Goal: Task Accomplishment & Management: Manage account settings

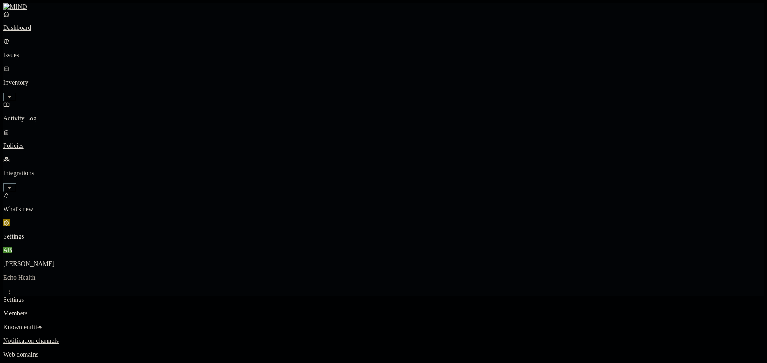
click at [31, 142] on p "Policies" at bounding box center [383, 145] width 760 height 7
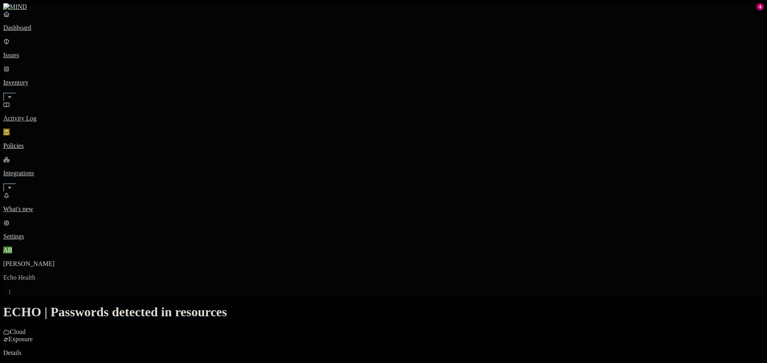
scroll to position [161, 0]
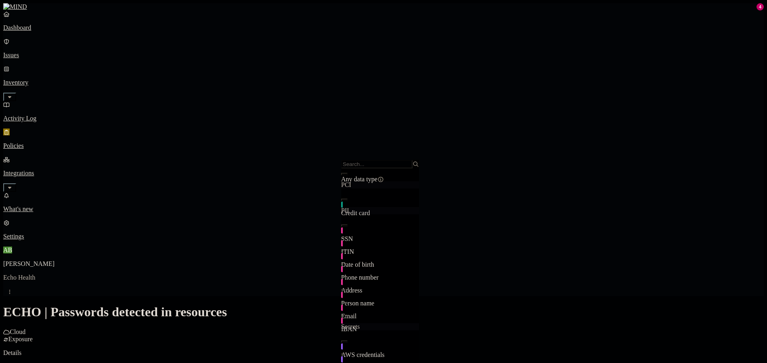
scroll to position [212, 0]
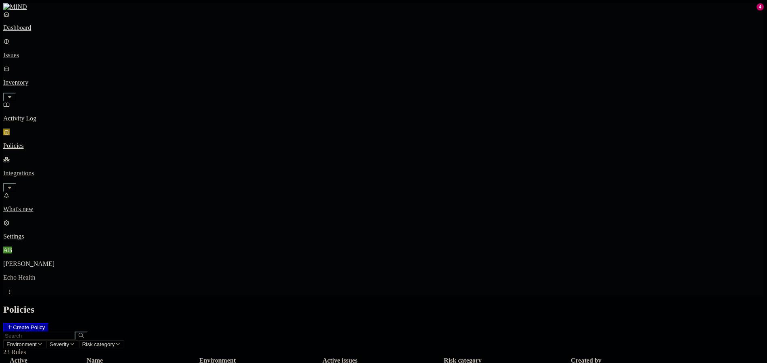
click at [537, 305] on h2 "Policies" at bounding box center [383, 310] width 760 height 11
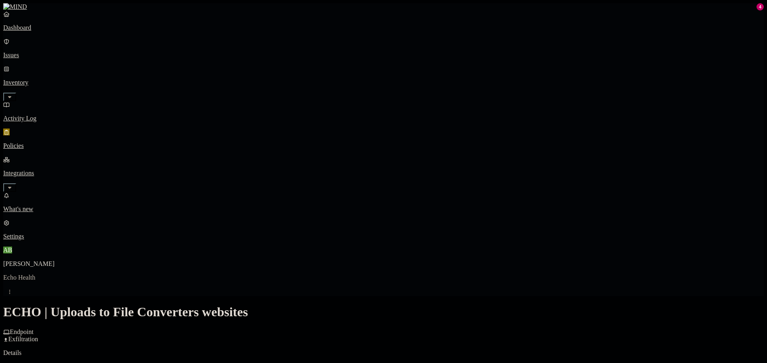
scroll to position [111, 0]
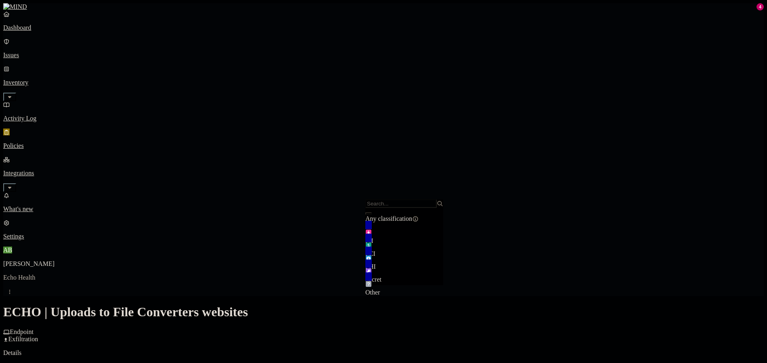
click at [447, 206] on label "OR" at bounding box center [442, 203] width 9 height 7
click at [450, 233] on label "Data type" at bounding box center [444, 228] width 12 height 14
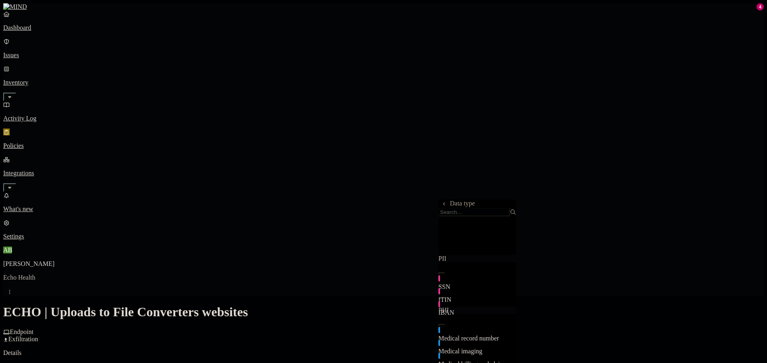
scroll to position [60, 0]
click at [445, 206] on icon at bounding box center [443, 204] width 5 height 4
click at [465, 215] on label "Classification" at bounding box center [456, 211] width 36 height 7
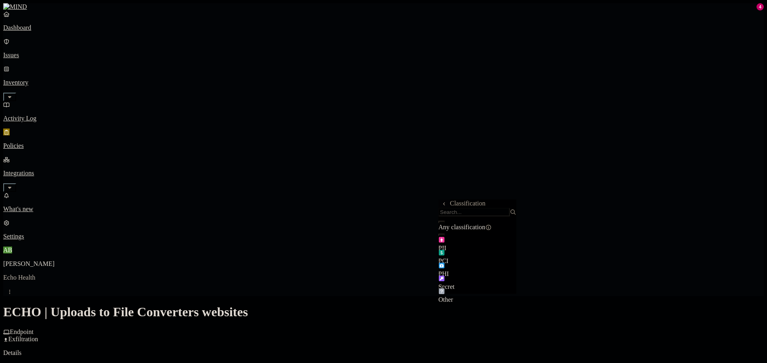
click at [446, 206] on icon at bounding box center [443, 204] width 5 height 4
drag, startPoint x: 460, startPoint y: 226, endPoint x: 464, endPoint y: 240, distance: 14.9
click at [459, 238] on div "Classification Data type File type" at bounding box center [448, 227] width 21 height 39
click at [449, 240] on label "File type" at bounding box center [443, 241] width 11 height 14
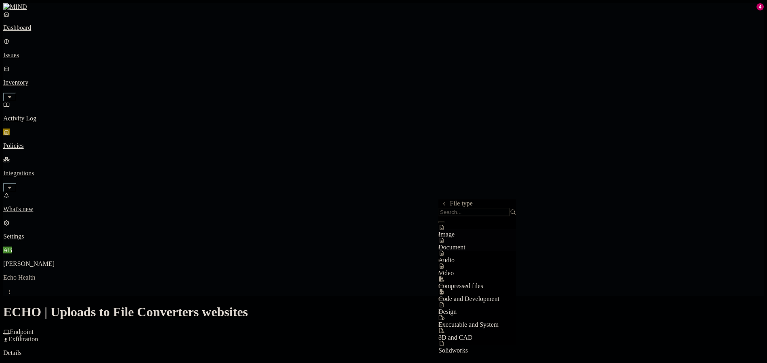
scroll to position [0, 0]
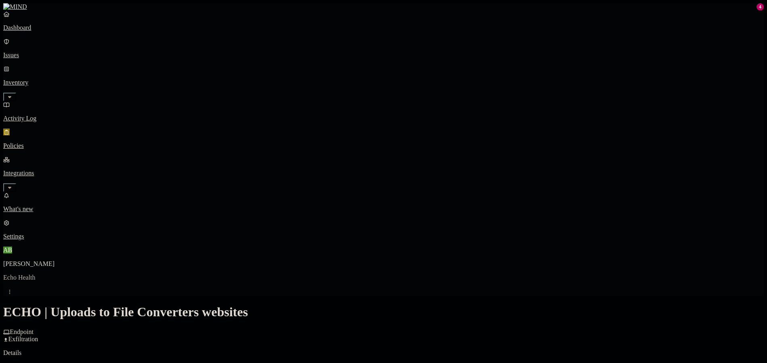
drag, startPoint x: 67, startPoint y: 96, endPoint x: 76, endPoint y: 94, distance: 9.0
click at [67, 142] on p "Policies" at bounding box center [383, 145] width 760 height 7
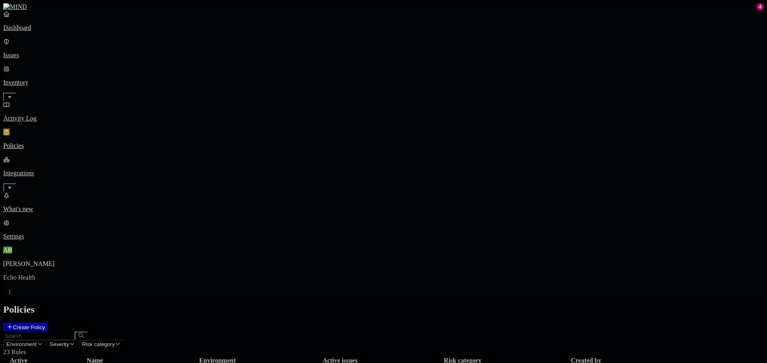
scroll to position [71, 0]
drag, startPoint x: 52, startPoint y: 50, endPoint x: 136, endPoint y: 5, distance: 95.7
click at [52, 52] on p "Issues" at bounding box center [383, 55] width 760 height 7
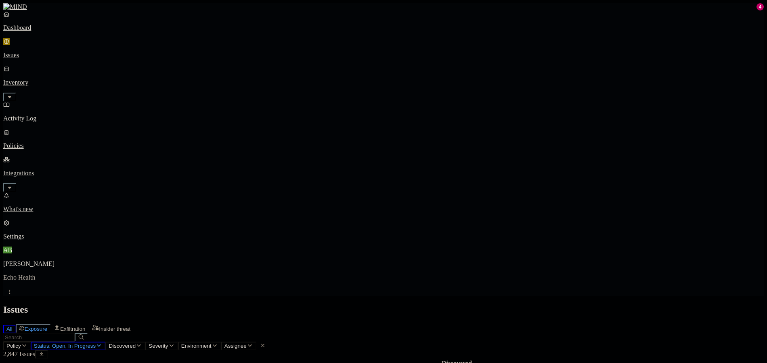
click at [47, 326] on span "Exposure" at bounding box center [36, 329] width 23 height 6
drag, startPoint x: 53, startPoint y: 88, endPoint x: 60, endPoint y: 79, distance: 10.9
click at [52, 129] on link "Policies" at bounding box center [383, 139] width 760 height 21
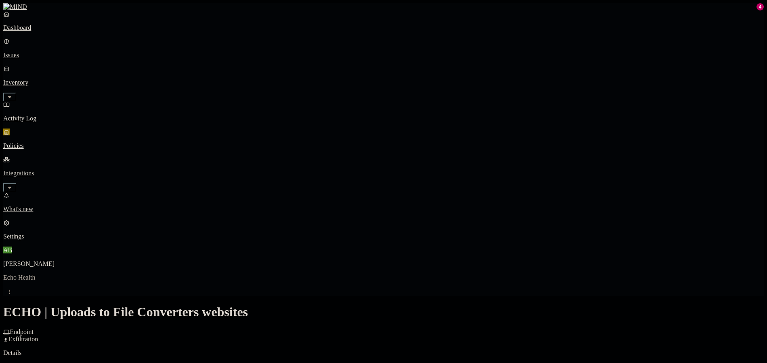
scroll to position [282, 0]
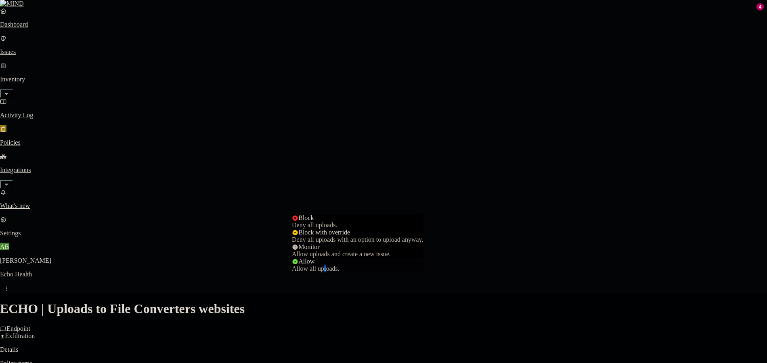
select select "1"
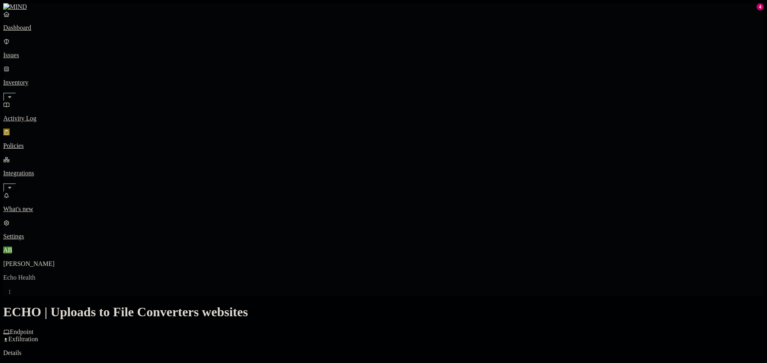
scroll to position [393, 0]
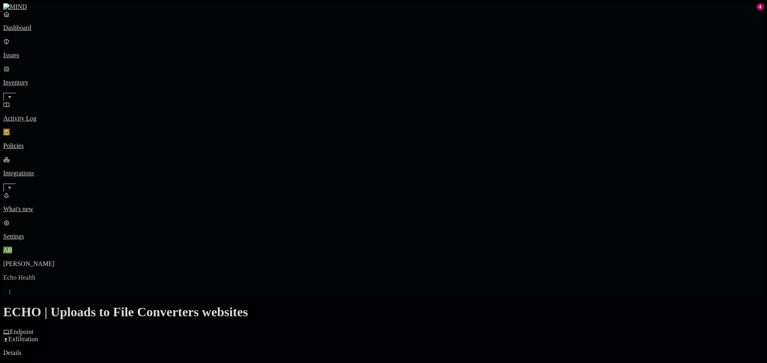
scroll to position [363, 0]
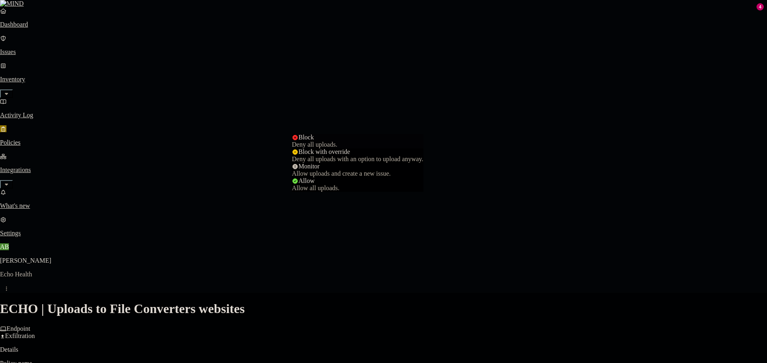
select select "4"
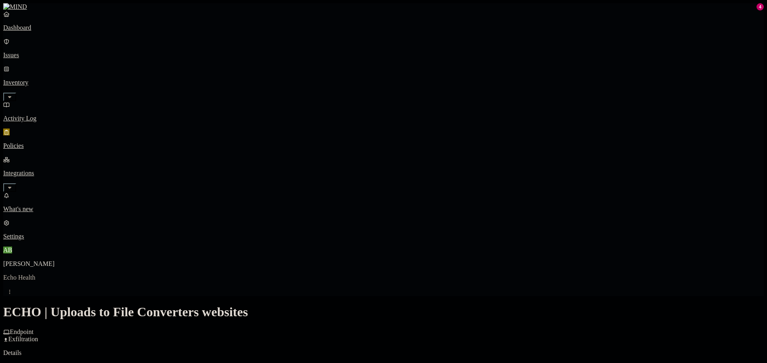
scroll to position [393, 0]
